Goal: Find specific page/section: Find specific page/section

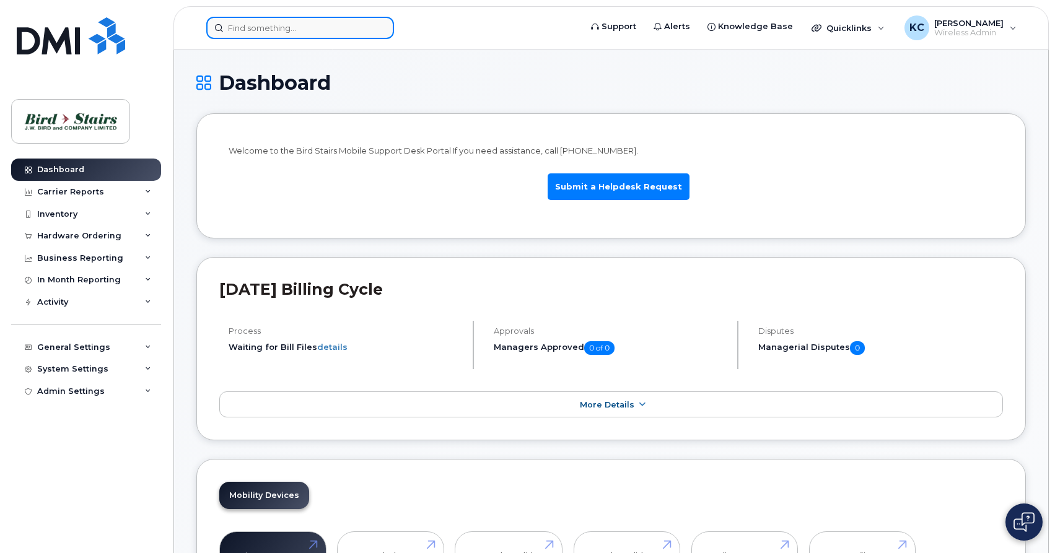
click at [262, 25] on input at bounding box center [300, 28] width 188 height 22
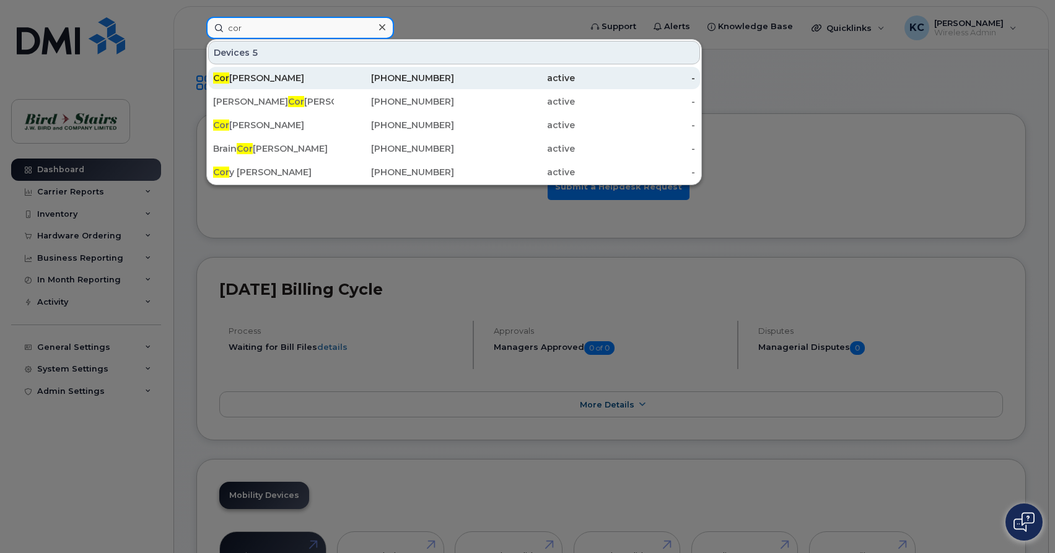
type input "cor"
click at [250, 79] on div "Cor [PERSON_NAME]" at bounding box center [273, 78] width 121 height 12
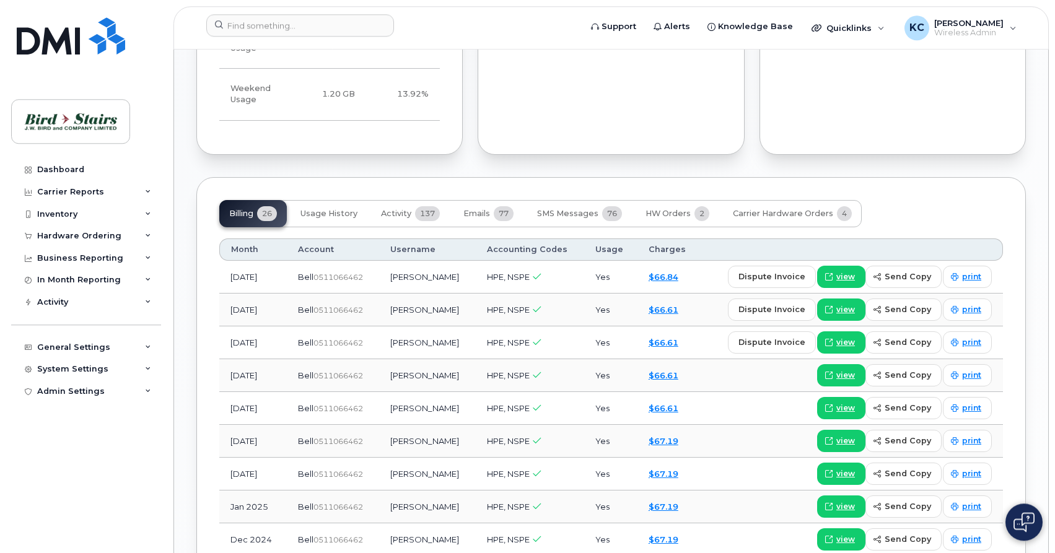
scroll to position [948, 0]
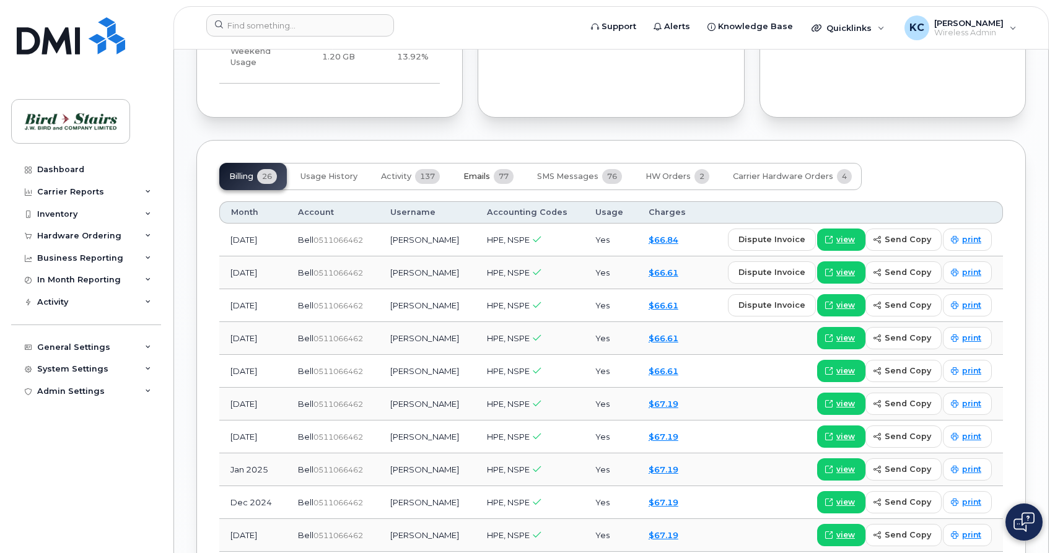
click at [479, 172] on span "Emails" at bounding box center [476, 177] width 27 height 10
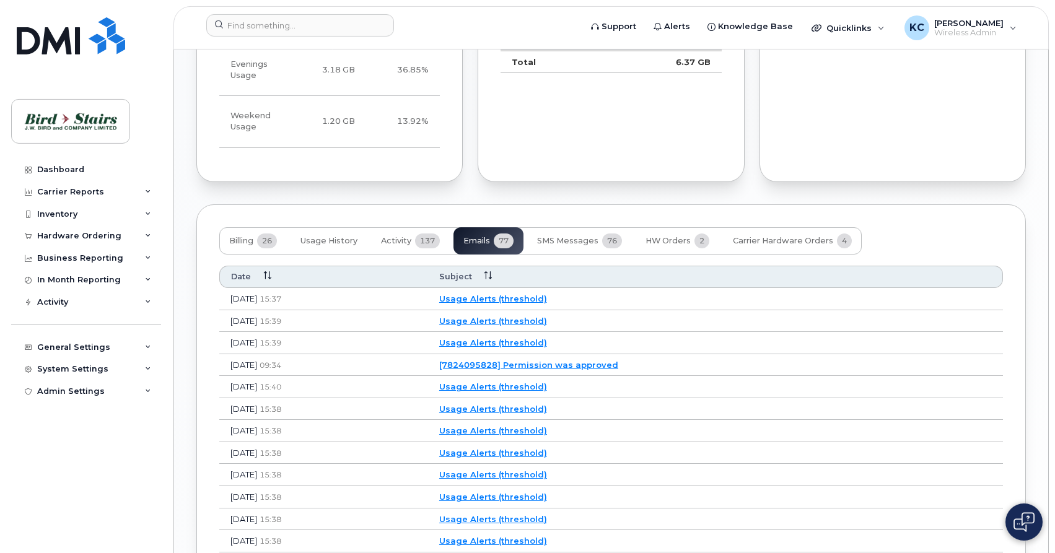
scroll to position [909, 0]
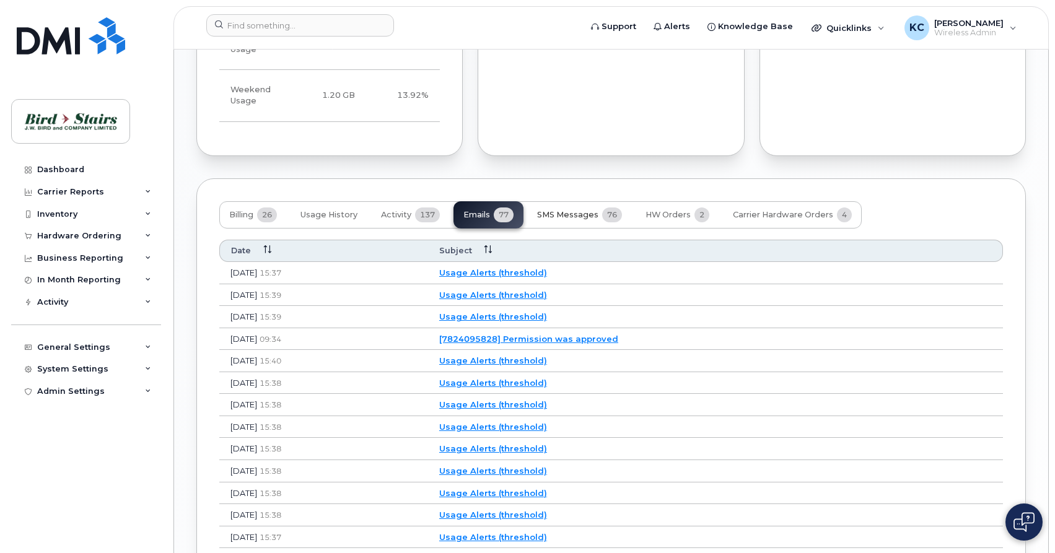
click at [558, 210] on span "SMS Messages" at bounding box center [567, 215] width 61 height 10
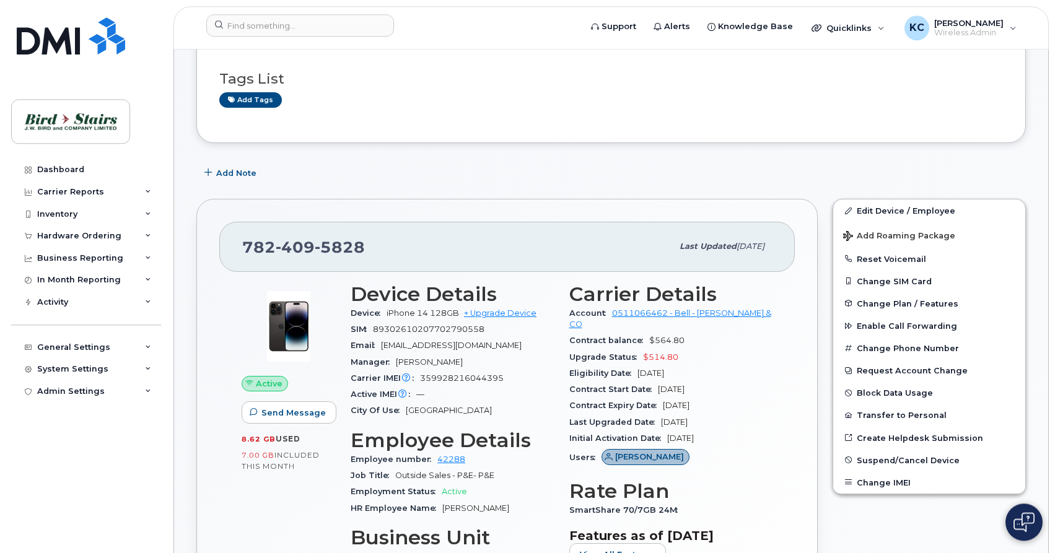
scroll to position [88, 0]
